Goal: Contribute content: Add original content to the website for others to see

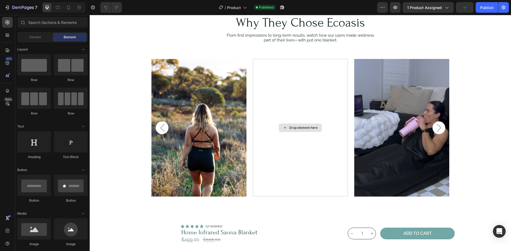
scroll to position [1357, 0]
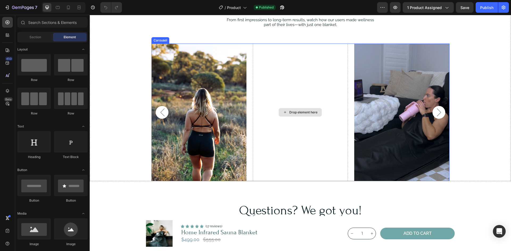
click at [297, 114] on div "Drop element here" at bounding box center [303, 112] width 28 height 4
click at [298, 111] on div "Drop element here" at bounding box center [303, 112] width 28 height 4
click at [199, 116] on img at bounding box center [198, 113] width 95 height 138
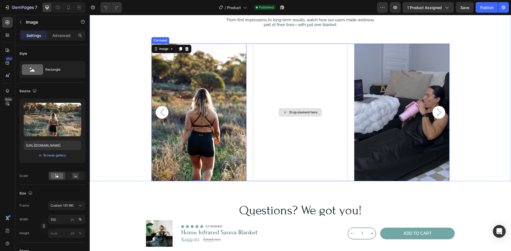
click at [293, 107] on div "Drop element here" at bounding box center [300, 113] width 95 height 138
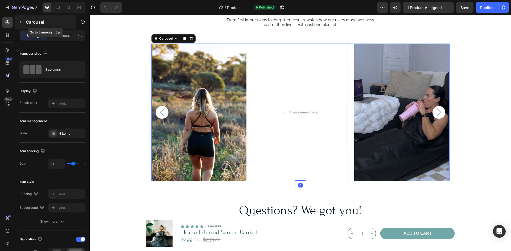
click at [24, 26] on button "button" at bounding box center [20, 22] width 9 height 9
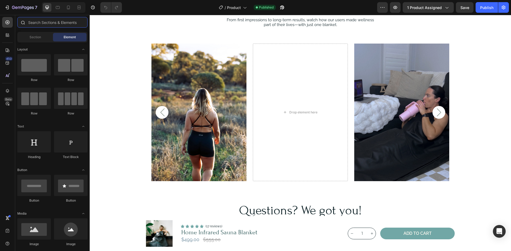
click at [36, 19] on input "text" at bounding box center [52, 22] width 70 height 11
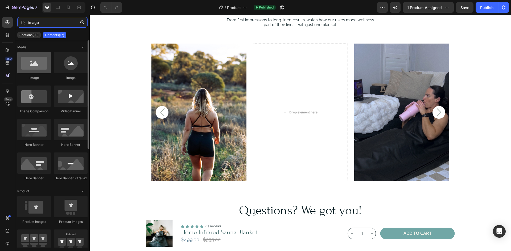
type input "image"
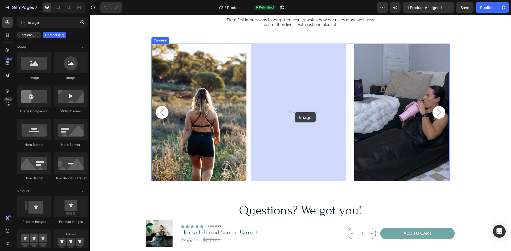
drag, startPoint x: 130, startPoint y: 84, endPoint x: 305, endPoint y: 173, distance: 196.1
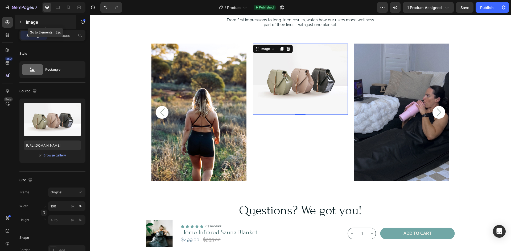
click at [20, 21] on icon "button" at bounding box center [20, 22] width 4 height 4
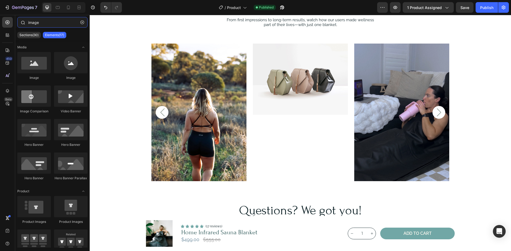
click at [40, 24] on input "image" at bounding box center [52, 22] width 70 height 11
drag, startPoint x: 126, startPoint y: 81, endPoint x: 296, endPoint y: 88, distance: 170.4
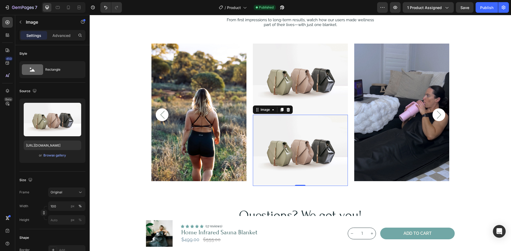
click at [288, 138] on img at bounding box center [300, 150] width 95 height 71
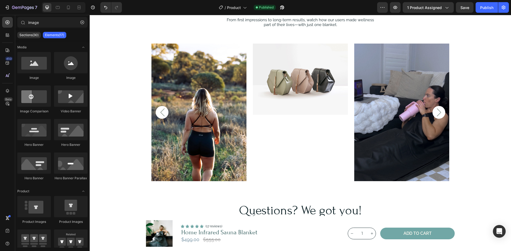
click at [282, 76] on img at bounding box center [300, 79] width 95 height 71
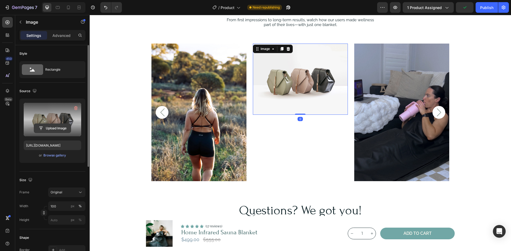
click at [53, 127] on input "file" at bounding box center [52, 128] width 37 height 9
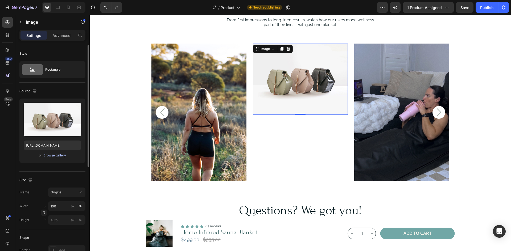
click at [45, 157] on div "Browse gallery" at bounding box center [54, 155] width 23 height 5
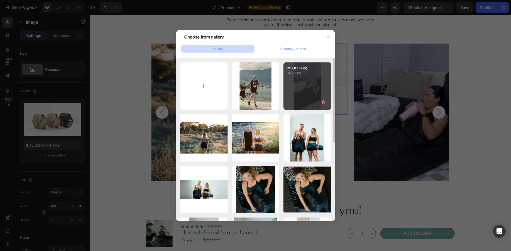
click at [303, 90] on div "IMG_8183.jpg 942.16 kb" at bounding box center [307, 87] width 48 height 48
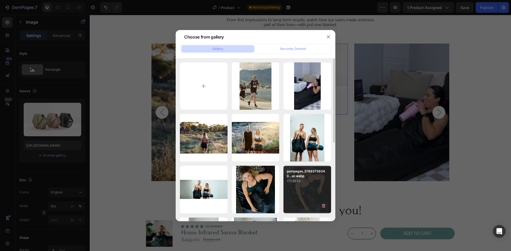
type input "[URL][DOMAIN_NAME]"
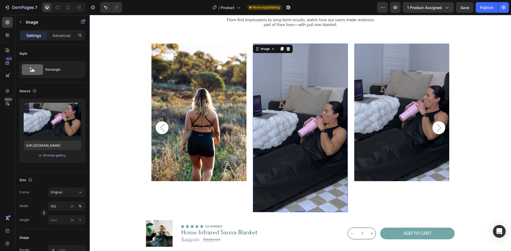
click at [291, 170] on img at bounding box center [300, 128] width 95 height 169
drag, startPoint x: 296, startPoint y: 212, endPoint x: 295, endPoint y: 156, distance: 55.9
click at [301, 168] on div "Image 0" at bounding box center [300, 128] width 95 height 169
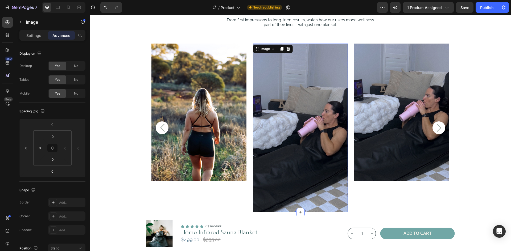
click at [217, 129] on img at bounding box center [198, 113] width 95 height 138
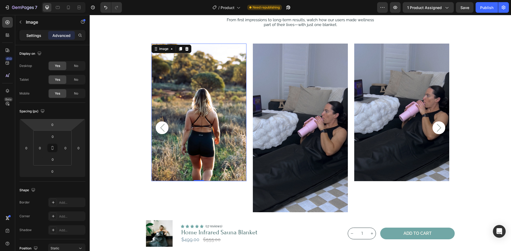
click at [37, 37] on p "Settings" at bounding box center [33, 36] width 15 height 6
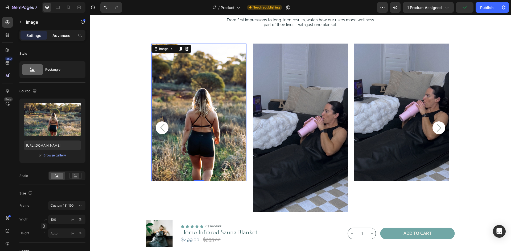
click at [57, 36] on p "Advanced" at bounding box center [61, 36] width 18 height 6
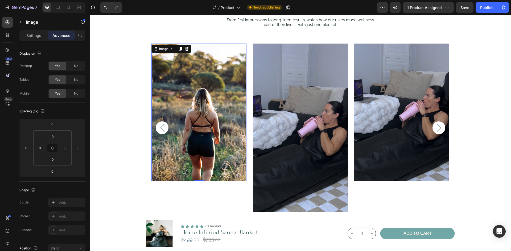
click at [228, 116] on img at bounding box center [198, 113] width 95 height 138
click at [308, 124] on img at bounding box center [300, 128] width 95 height 169
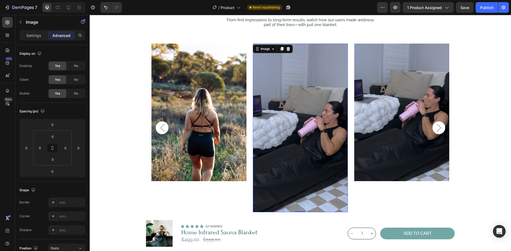
click at [411, 120] on img at bounding box center [401, 113] width 95 height 138
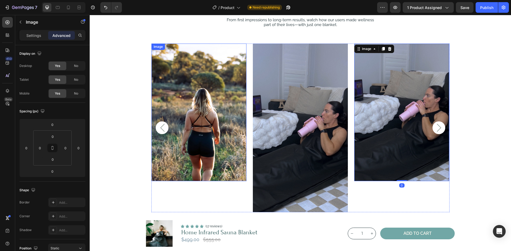
click at [189, 173] on img at bounding box center [198, 113] width 95 height 138
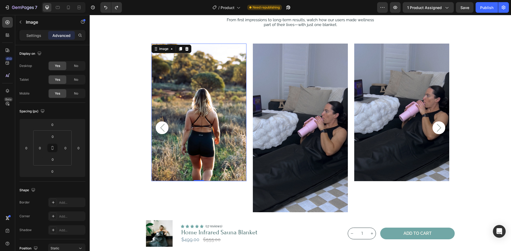
click at [299, 134] on img at bounding box center [300, 128] width 95 height 169
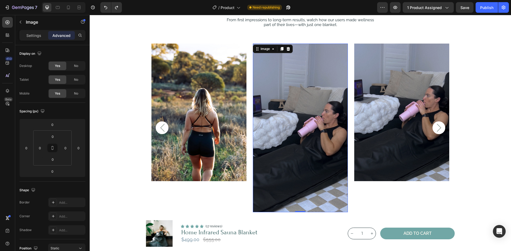
click at [299, 134] on img at bounding box center [300, 128] width 95 height 169
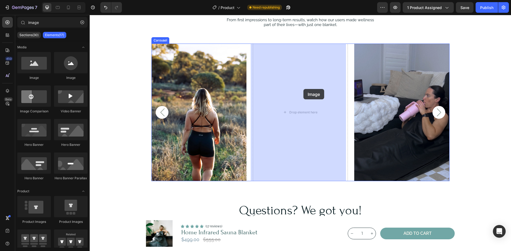
drag, startPoint x: 98, startPoint y: 64, endPoint x: 304, endPoint y: 89, distance: 207.5
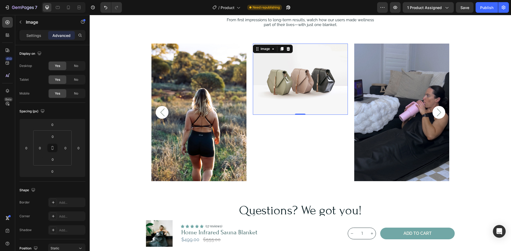
click at [282, 96] on img at bounding box center [300, 79] width 95 height 71
click at [38, 33] on p "Settings" at bounding box center [33, 36] width 15 height 6
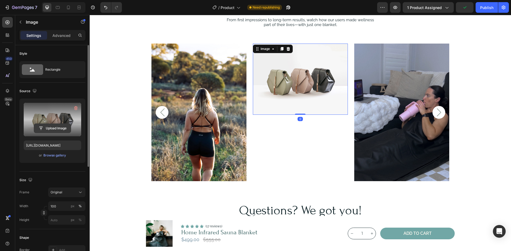
click at [52, 127] on input "file" at bounding box center [52, 128] width 37 height 9
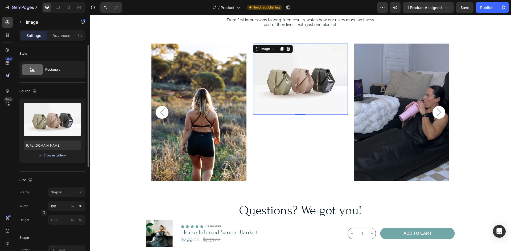
click at [58, 155] on div "Browse gallery" at bounding box center [54, 155] width 23 height 5
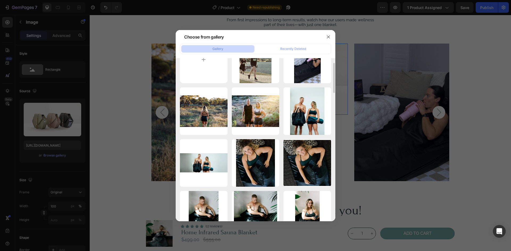
scroll to position [0, 0]
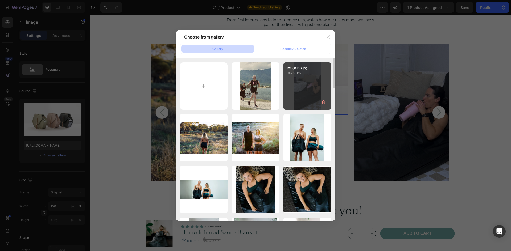
click at [308, 88] on div "IMG_8183.jpg 942.16 kb" at bounding box center [307, 87] width 48 height 48
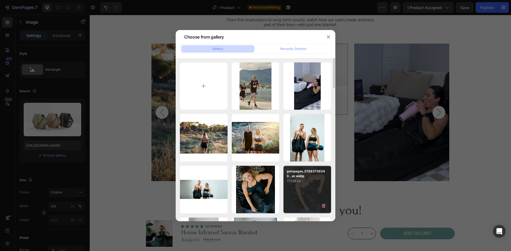
type input "[URL][DOMAIN_NAME]"
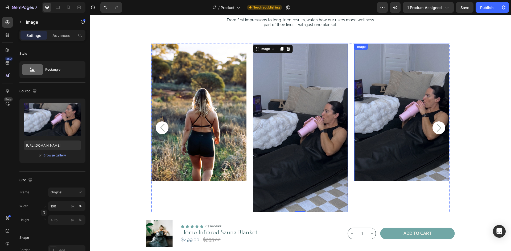
click at [379, 116] on img at bounding box center [401, 113] width 95 height 138
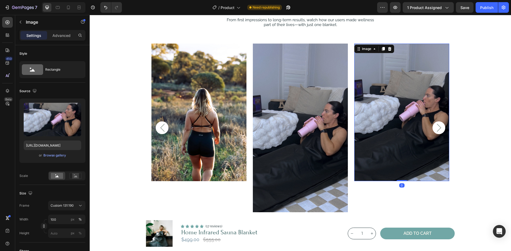
click at [279, 141] on img at bounding box center [300, 128] width 95 height 169
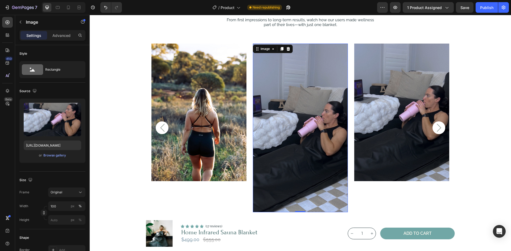
click at [303, 211] on img at bounding box center [300, 128] width 95 height 169
click at [302, 212] on div at bounding box center [300, 212] width 11 height 2
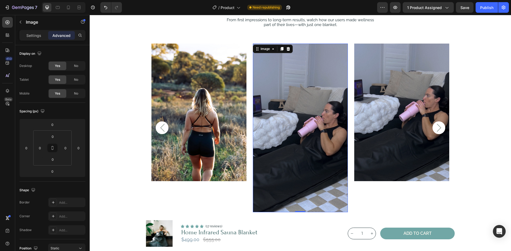
drag, startPoint x: 302, startPoint y: 212, endPoint x: 306, endPoint y: 184, distance: 28.2
click at [306, 184] on div "Image 0" at bounding box center [300, 128] width 95 height 169
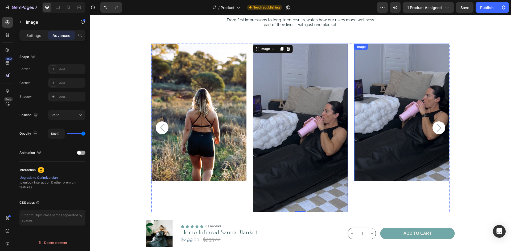
click at [388, 121] on img at bounding box center [401, 113] width 95 height 138
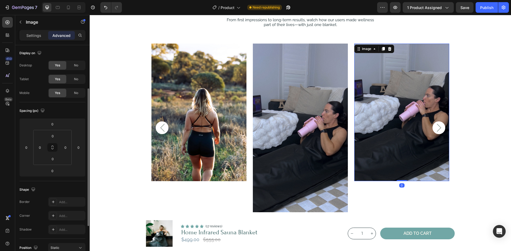
scroll to position [0, 0]
click at [26, 37] on div "Settings" at bounding box center [33, 35] width 27 height 9
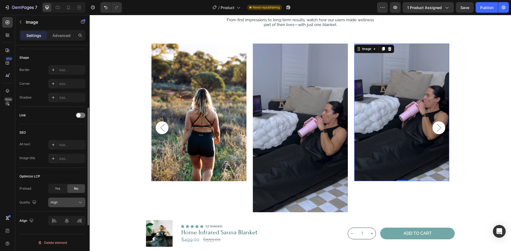
scroll to position [114, 0]
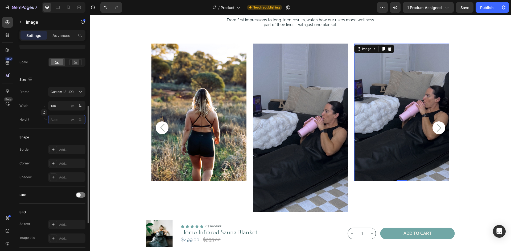
click at [62, 119] on input "px %" at bounding box center [66, 120] width 37 height 10
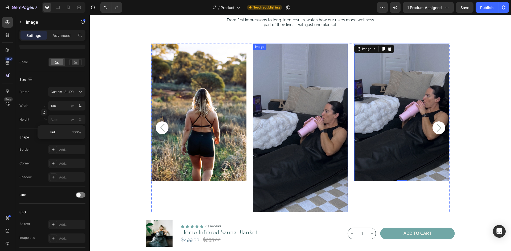
click at [280, 154] on img at bounding box center [300, 128] width 95 height 169
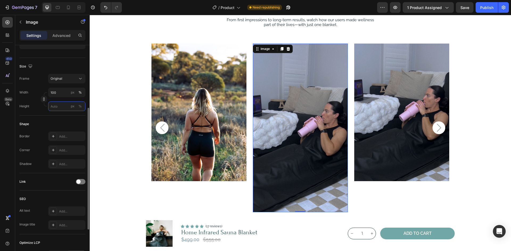
click at [61, 108] on input "px %" at bounding box center [66, 107] width 37 height 10
click at [65, 119] on p "Full 100%" at bounding box center [65, 119] width 31 height 5
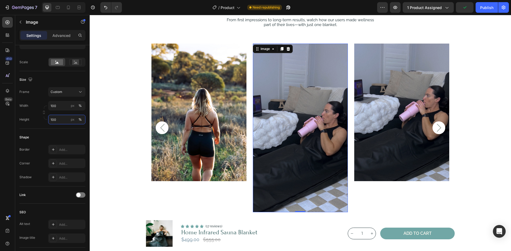
click at [65, 119] on input "100" at bounding box center [66, 120] width 37 height 10
type input "50"
click at [60, 130] on div "Shape Border Add... Corner Add... Shadow Add..." at bounding box center [52, 158] width 66 height 58
click at [315, 135] on img at bounding box center [300, 128] width 95 height 169
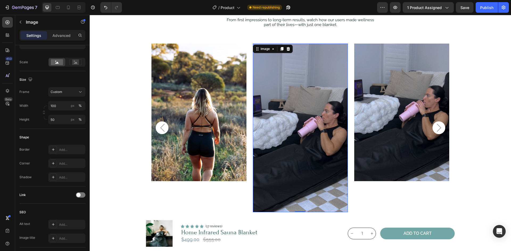
click at [285, 113] on img at bounding box center [300, 128] width 95 height 169
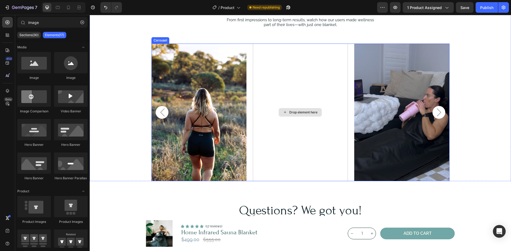
click at [202, 120] on img at bounding box center [198, 113] width 95 height 138
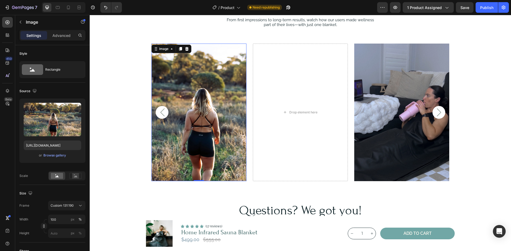
click at [202, 120] on img at bounding box center [198, 113] width 95 height 138
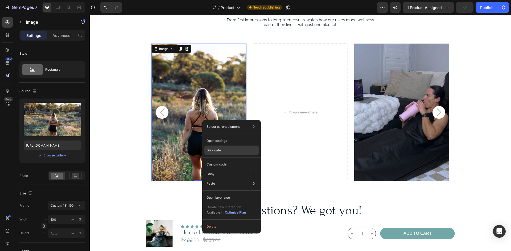
click at [233, 153] on div "Duplicate" at bounding box center [231, 151] width 54 height 10
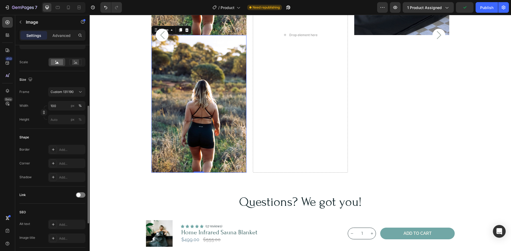
scroll to position [1505, 0]
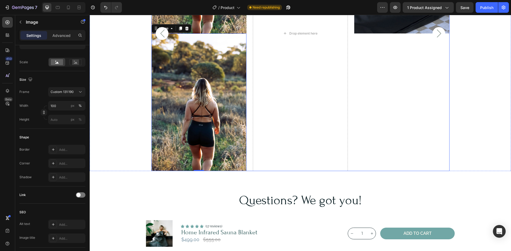
click at [371, 113] on div "Image" at bounding box center [401, 34] width 95 height 276
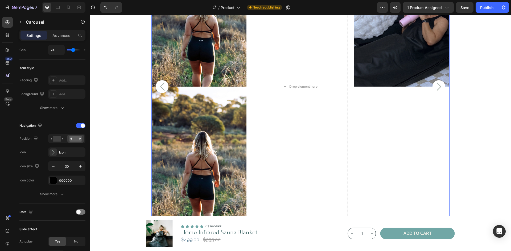
scroll to position [0, 0]
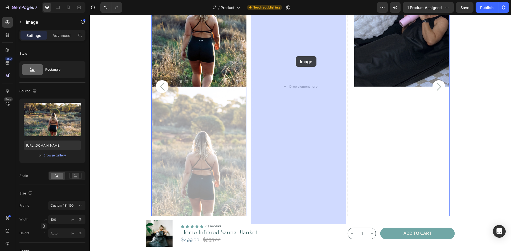
drag, startPoint x: 221, startPoint y: 123, endPoint x: 296, endPoint y: 56, distance: 99.5
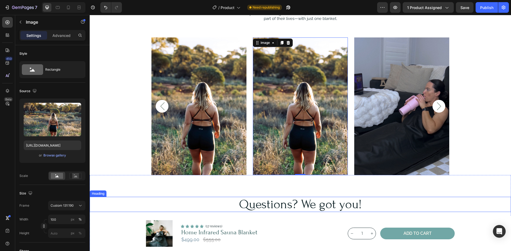
scroll to position [1356, 0]
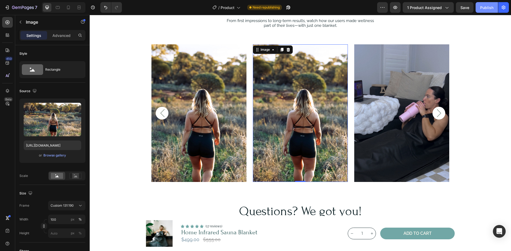
click at [479, 7] on button "Publish" at bounding box center [486, 7] width 22 height 11
click at [10, 7] on icon "button" at bounding box center [7, 7] width 5 height 5
